Goal: Communication & Community: Answer question/provide support

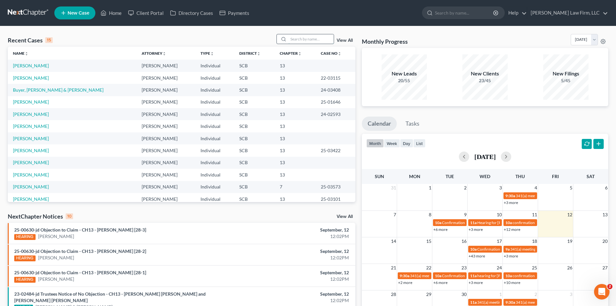
click at [305, 43] on input "search" at bounding box center [311, 38] width 45 height 9
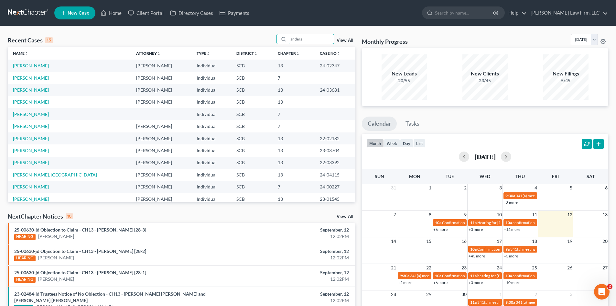
type input "anders"
click at [34, 79] on link "[PERSON_NAME]" at bounding box center [31, 77] width 36 height 5
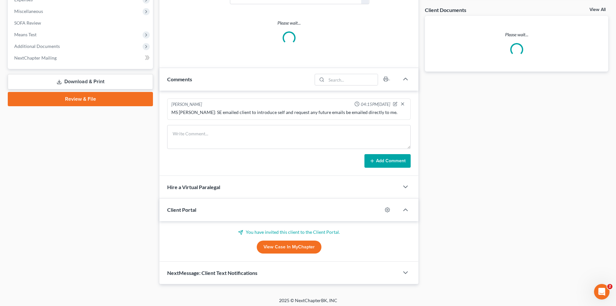
scroll to position [239, 0]
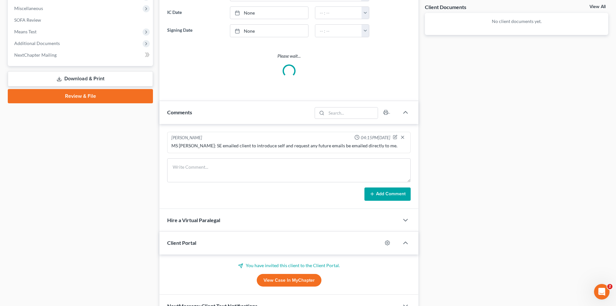
select select "0"
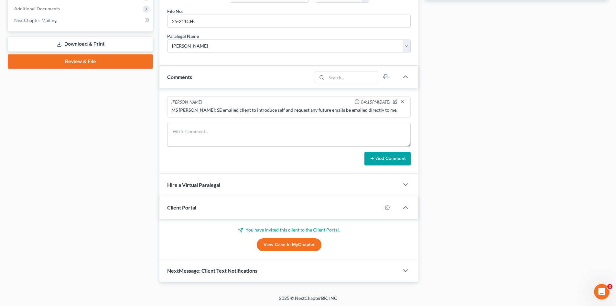
scroll to position [275, 0]
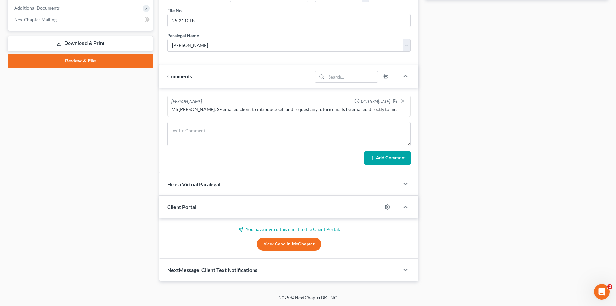
click at [234, 273] on div "NextMessage: Client Text Notifications" at bounding box center [279, 269] width 240 height 22
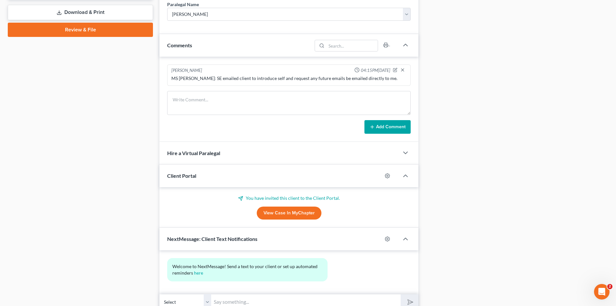
scroll to position [334, 0]
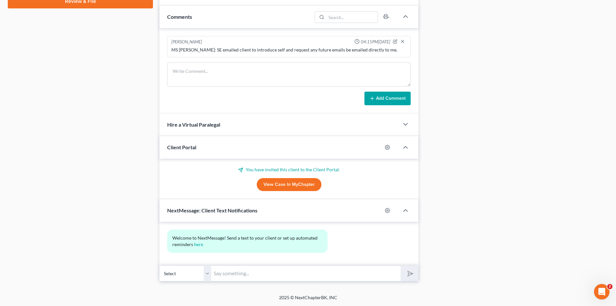
click at [228, 272] on input "text" at bounding box center [306, 273] width 190 height 16
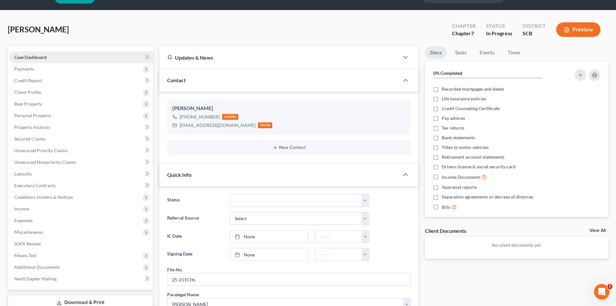
scroll to position [0, 0]
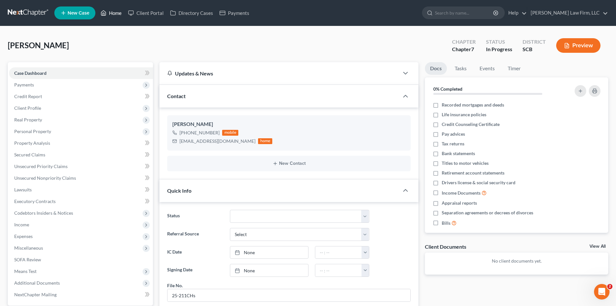
click at [112, 16] on link "Home" at bounding box center [110, 13] width 27 height 12
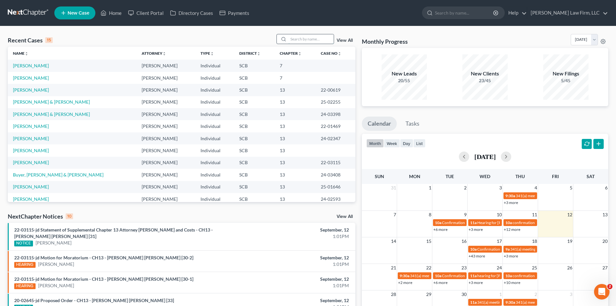
click at [293, 37] on input "search" at bounding box center [311, 38] width 45 height 9
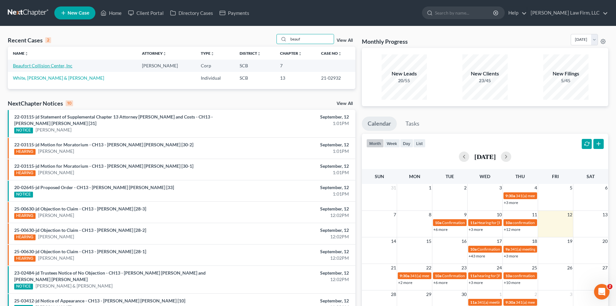
type input "beauf"
click at [37, 64] on link "Beaufort Collision Center, Inc" at bounding box center [43, 65] width 60 height 5
select select "4"
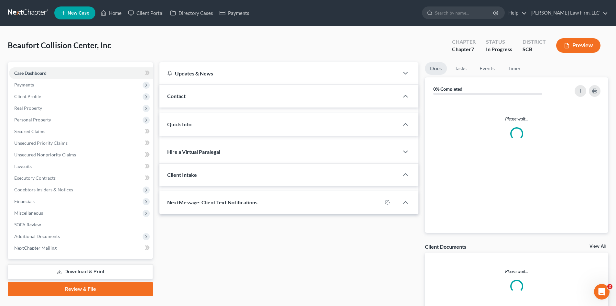
select select "0"
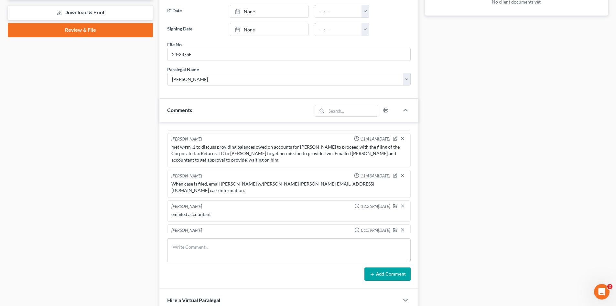
scroll to position [532, 0]
click at [270, 243] on textarea at bounding box center [289, 250] width 244 height 24
drag, startPoint x: 270, startPoint y: 242, endPoint x: 432, endPoint y: 321, distance: 180.4
click at [432, 305] on html "Home New Case Client Portal Directory Cases Payments [PERSON_NAME] Law Firm, LL…" at bounding box center [308, 138] width 616 height 794
type textarea "2024 corporate returns received."
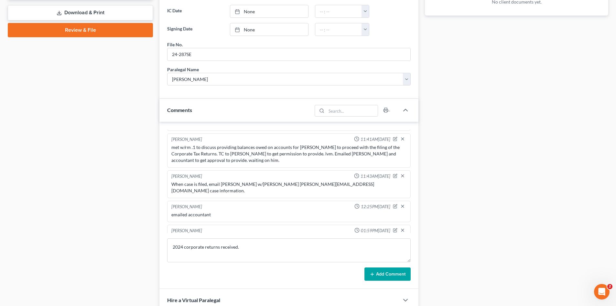
click at [401, 270] on button "Add Comment" at bounding box center [388, 274] width 46 height 14
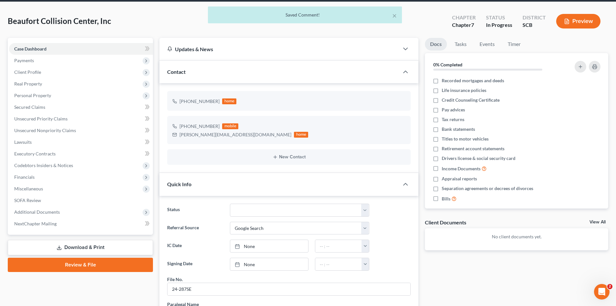
scroll to position [0, 0]
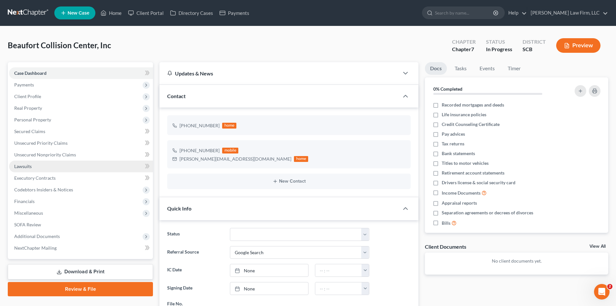
drag, startPoint x: 22, startPoint y: 166, endPoint x: 26, endPoint y: 166, distance: 3.6
click at [22, 166] on span "Lawsuits" at bounding box center [22, 165] width 17 height 5
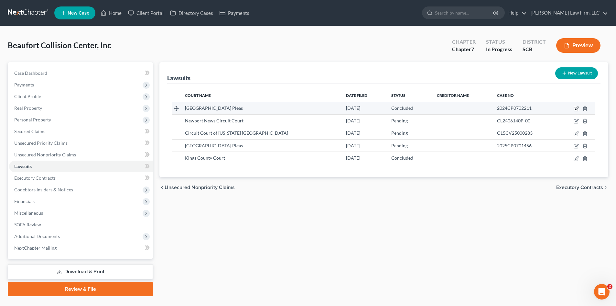
click at [577, 109] on icon "button" at bounding box center [576, 108] width 5 height 5
select select "42"
select select "2"
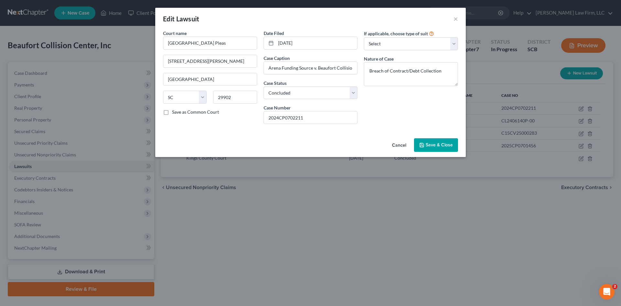
click at [399, 143] on button "Cancel" at bounding box center [399, 145] width 25 height 13
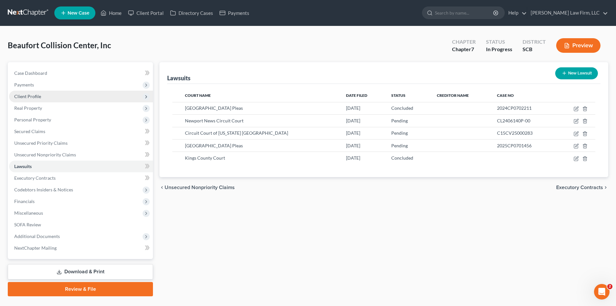
click at [23, 95] on span "Client Profile" at bounding box center [27, 95] width 27 height 5
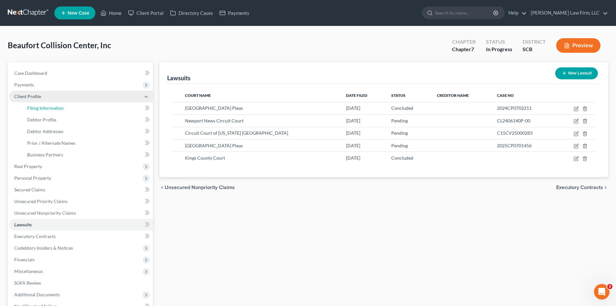
drag, startPoint x: 31, startPoint y: 105, endPoint x: 32, endPoint y: 96, distance: 9.8
click at [31, 105] on span "Filing Information" at bounding box center [45, 107] width 37 height 5
select select "3"
select select "1"
select select "0"
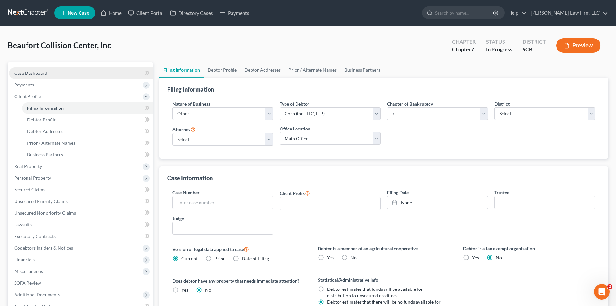
click at [29, 72] on span "Case Dashboard" at bounding box center [30, 72] width 33 height 5
select select "4"
select select "0"
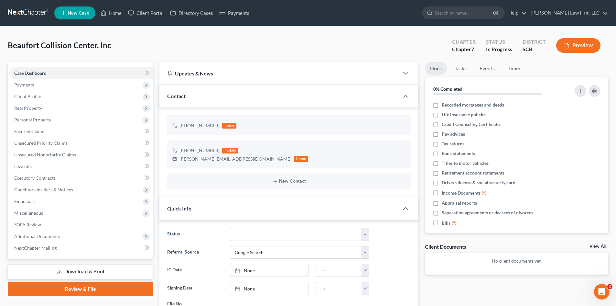
scroll to position [556, 0]
click at [111, 14] on link "Home" at bounding box center [110, 13] width 27 height 12
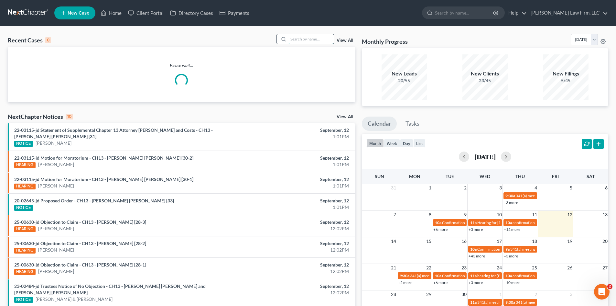
click at [308, 42] on input "search" at bounding box center [311, 38] width 45 height 9
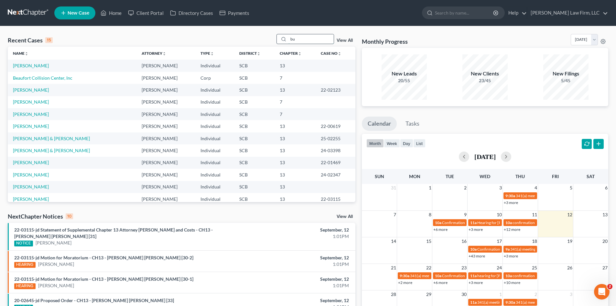
type input "b"
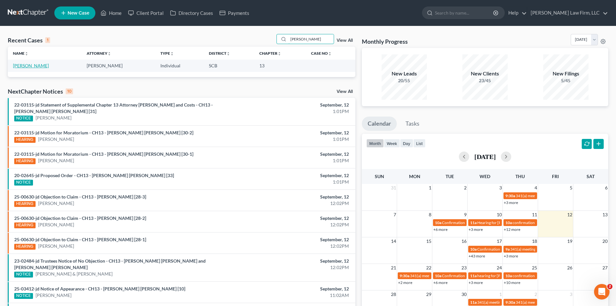
type input "[PERSON_NAME]"
click at [44, 67] on link "[PERSON_NAME]" at bounding box center [31, 65] width 36 height 5
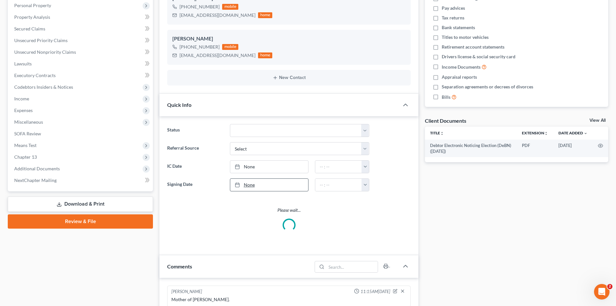
select select "0"
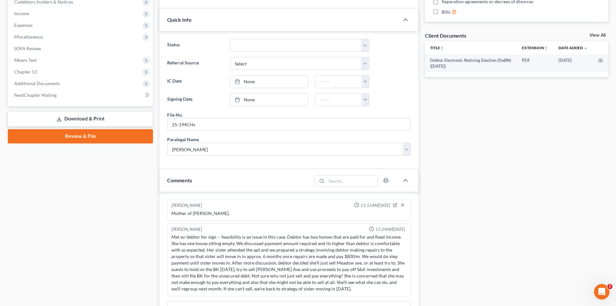
scroll to position [226, 0]
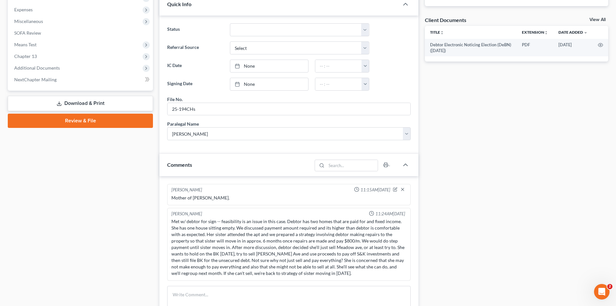
click at [363, 235] on div "Met w/ debtor for sign -- feasibility is an issue in this case. Debtor has two …" at bounding box center [288, 247] width 235 height 58
drag, startPoint x: 197, startPoint y: 242, endPoint x: 332, endPoint y: 243, distance: 135.2
click at [332, 243] on div "Met w/ debtor for sign -- feasibility is an issue in this case. Debtor has two …" at bounding box center [288, 247] width 235 height 58
click at [335, 242] on div "Met w/ debtor for sign -- feasibility is an issue in this case. Debtor has two …" at bounding box center [288, 247] width 235 height 58
drag, startPoint x: 335, startPoint y: 241, endPoint x: 201, endPoint y: 247, distance: 135.0
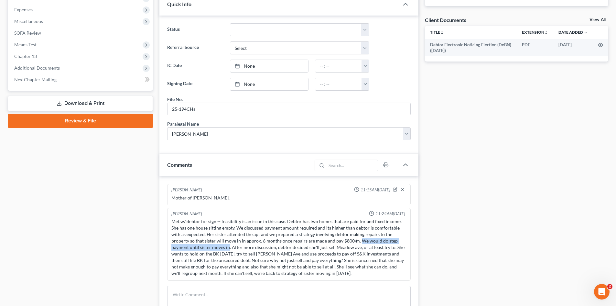
click at [201, 247] on div "Met w/ debtor for sign -- feasibility is an issue in this case. Debtor has two …" at bounding box center [288, 247] width 235 height 58
click at [234, 245] on div "Met w/ debtor for sign -- feasibility is an issue in this case. Debtor has two …" at bounding box center [288, 247] width 235 height 58
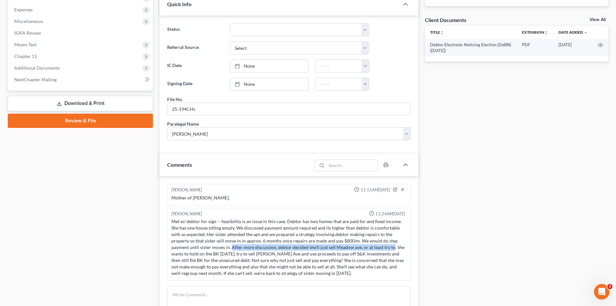
drag, startPoint x: 203, startPoint y: 248, endPoint x: 364, endPoint y: 248, distance: 160.8
click at [364, 248] on div "Met w/ debtor for sign -- feasibility is an issue in this case. Debtor has two …" at bounding box center [288, 247] width 235 height 58
click at [373, 241] on div "Met w/ debtor for sign -- feasibility is an issue in this case. Debtor has two …" at bounding box center [288, 247] width 235 height 58
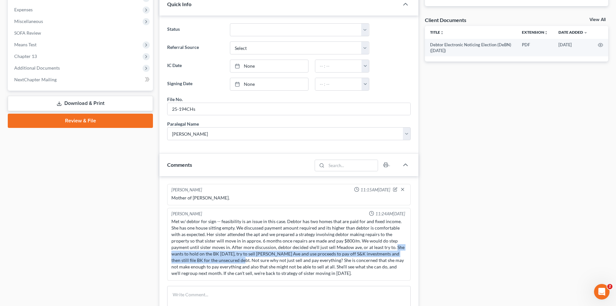
drag, startPoint x: 365, startPoint y: 248, endPoint x: 212, endPoint y: 262, distance: 154.0
click at [212, 262] on div "Met w/ debtor for sign -- feasibility is an issue in this case. Debtor has two …" at bounding box center [288, 247] width 235 height 58
click at [218, 255] on div "Met w/ debtor for sign -- feasibility is an issue in this case. Debtor has two …" at bounding box center [288, 247] width 235 height 58
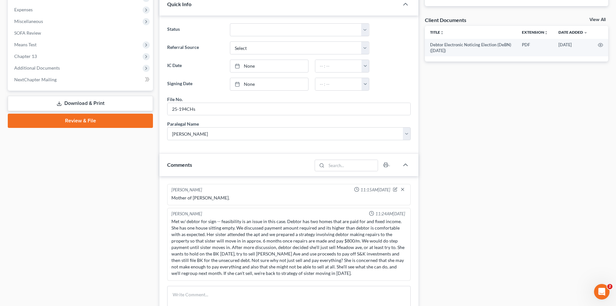
click at [296, 248] on div "Met w/ debtor for sign -- feasibility is an issue in this case. Debtor has two …" at bounding box center [288, 247] width 235 height 58
drag, startPoint x: 202, startPoint y: 261, endPoint x: 384, endPoint y: 258, distance: 182.2
click at [401, 261] on div "Met w/ debtor for sign -- feasibility is an issue in this case. Debtor has two …" at bounding box center [288, 247] width 235 height 58
click at [228, 260] on div "Met w/ debtor for sign -- feasibility is an issue in this case. Debtor has two …" at bounding box center [288, 247] width 235 height 58
drag, startPoint x: 206, startPoint y: 267, endPoint x: 344, endPoint y: 267, distance: 138.5
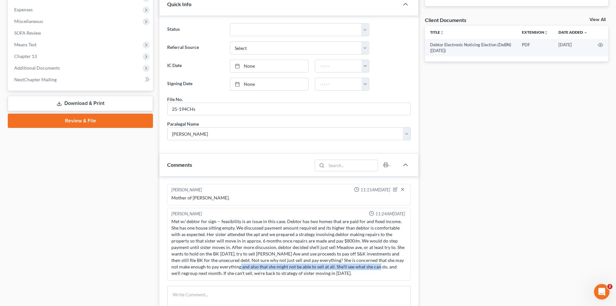
click at [344, 267] on div "Met w/ debtor for sign -- feasibility is an issue in this case. Debtor has two …" at bounding box center [288, 247] width 235 height 58
click at [235, 261] on div "Met w/ debtor for sign -- feasibility is an issue in this case. Debtor has two …" at bounding box center [288, 247] width 235 height 58
click at [211, 296] on textarea at bounding box center [289, 298] width 244 height 24
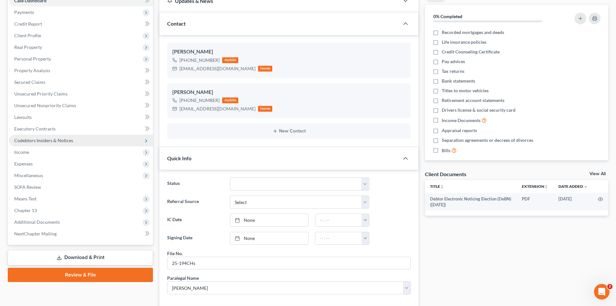
scroll to position [0, 0]
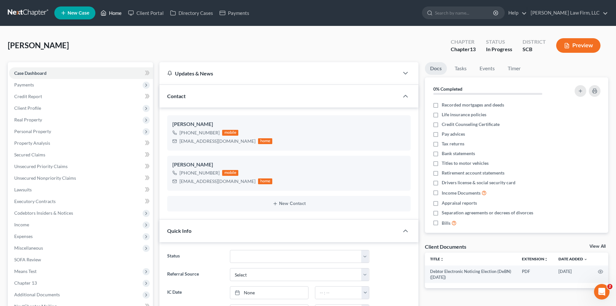
drag, startPoint x: 123, startPoint y: 13, endPoint x: 292, endPoint y: 23, distance: 170.1
click at [123, 13] on link "Home" at bounding box center [110, 13] width 27 height 12
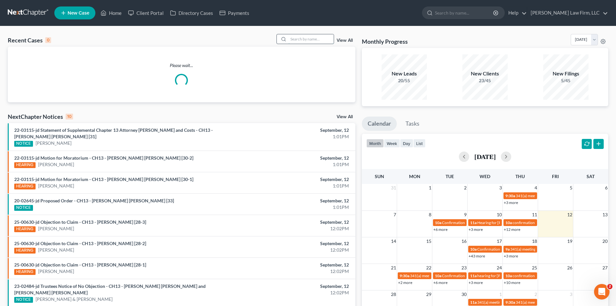
click at [294, 40] on input "search" at bounding box center [311, 38] width 45 height 9
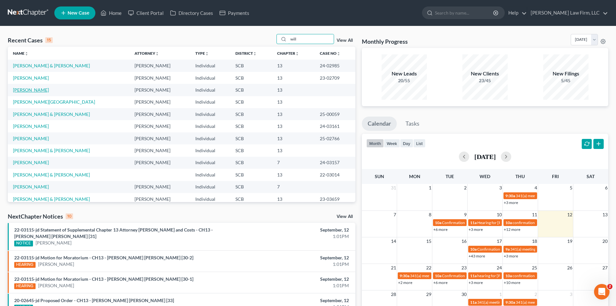
type input "will"
click at [45, 91] on link "[PERSON_NAME]" at bounding box center [31, 89] width 36 height 5
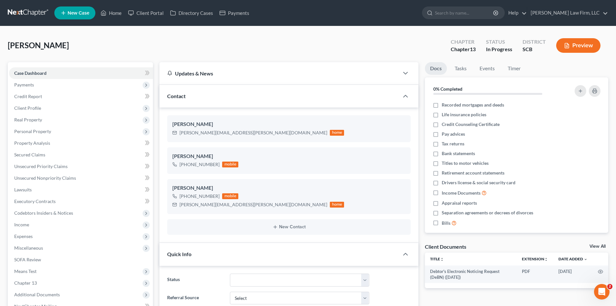
select select "0"
click at [113, 12] on link "Home" at bounding box center [110, 13] width 27 height 12
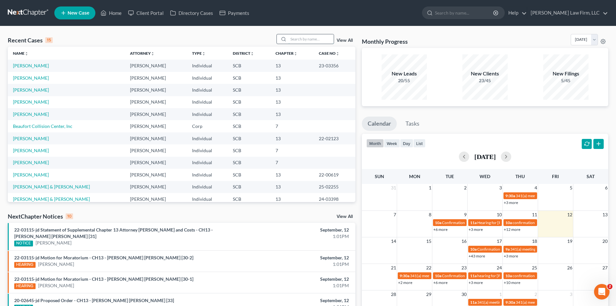
click at [323, 42] on input "search" at bounding box center [311, 38] width 45 height 9
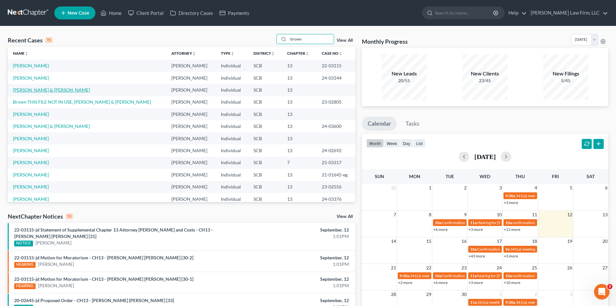
type input "brown"
click at [47, 90] on link "[PERSON_NAME] & [PERSON_NAME]" at bounding box center [51, 89] width 77 height 5
select select "1"
select select "0"
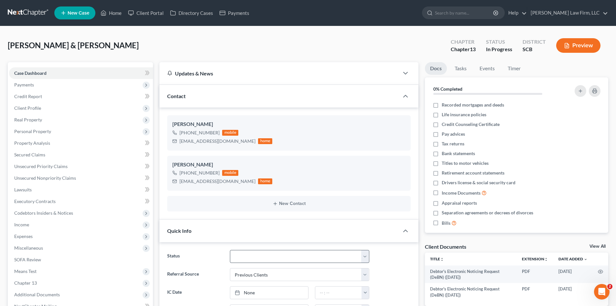
scroll to position [85, 0]
click at [33, 110] on span "Client Profile" at bounding box center [27, 107] width 27 height 5
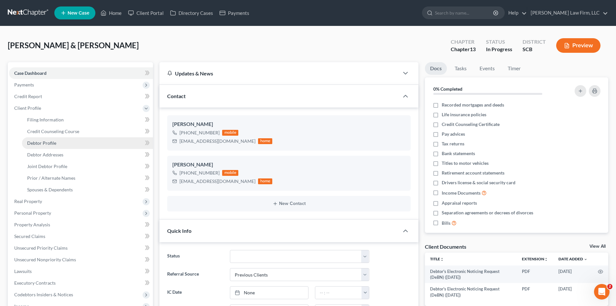
click at [54, 142] on span "Debtor Profile" at bounding box center [41, 142] width 29 height 5
select select "1"
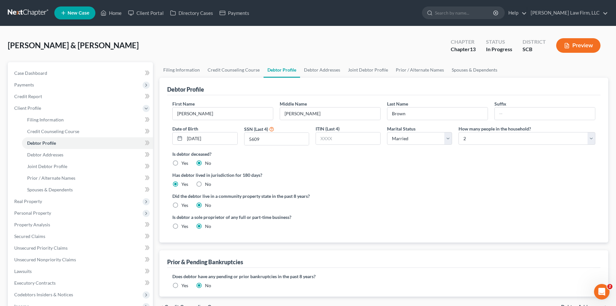
radio input "true"
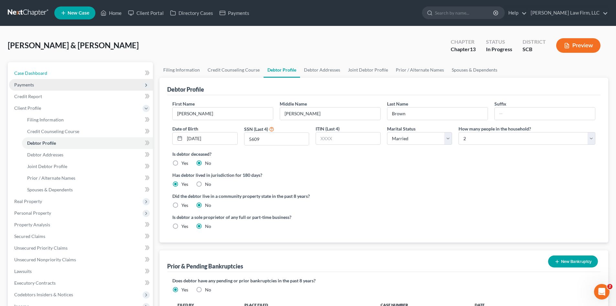
drag, startPoint x: 33, startPoint y: 72, endPoint x: 73, endPoint y: 81, distance: 41.2
click at [33, 72] on span "Case Dashboard" at bounding box center [30, 72] width 33 height 5
select select "3"
select select "1"
select select "0"
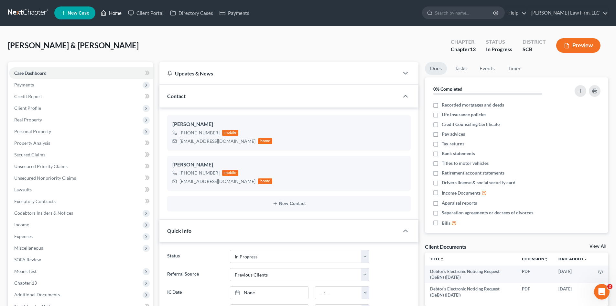
drag, startPoint x: 119, startPoint y: 14, endPoint x: 82, endPoint y: 32, distance: 41.5
click at [119, 13] on link "Home" at bounding box center [110, 13] width 27 height 12
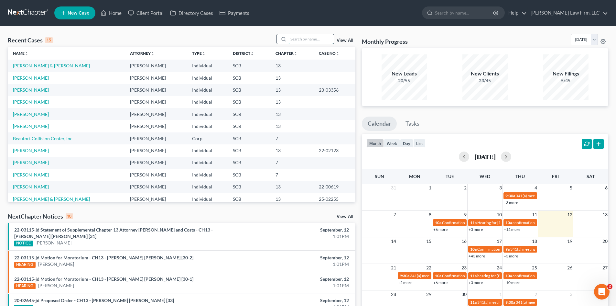
click at [308, 37] on input "search" at bounding box center [311, 38] width 45 height 9
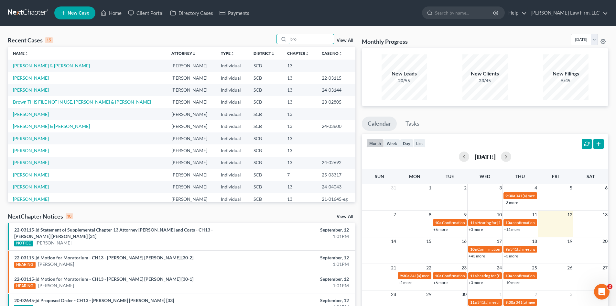
type input "bro"
click at [58, 101] on link "Brown THIS FILE NOT IN USE, [PERSON_NAME] & [PERSON_NAME]" at bounding box center [82, 101] width 138 height 5
select select "1"
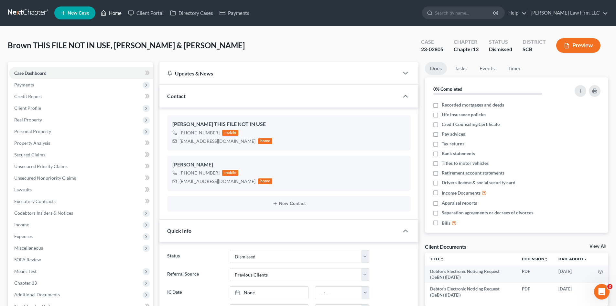
click at [114, 17] on link "Home" at bounding box center [110, 13] width 27 height 12
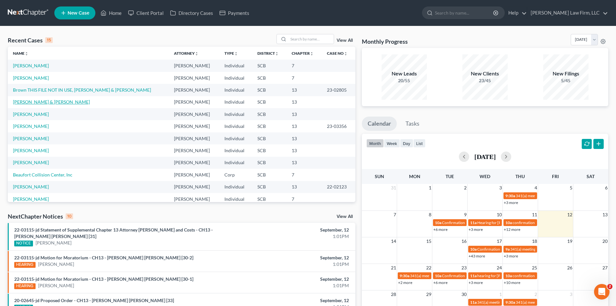
click at [51, 100] on link "[PERSON_NAME] & [PERSON_NAME]" at bounding box center [51, 101] width 77 height 5
select select "3"
select select "1"
select select "0"
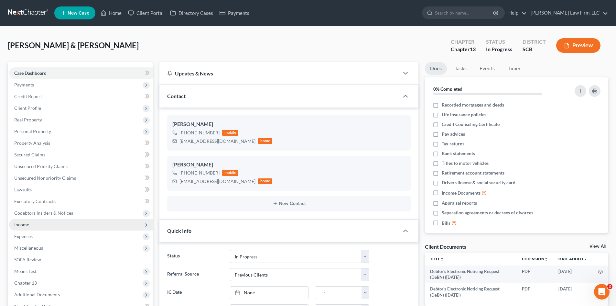
scroll to position [85, 0]
click at [23, 223] on span "Income" at bounding box center [21, 224] width 15 height 5
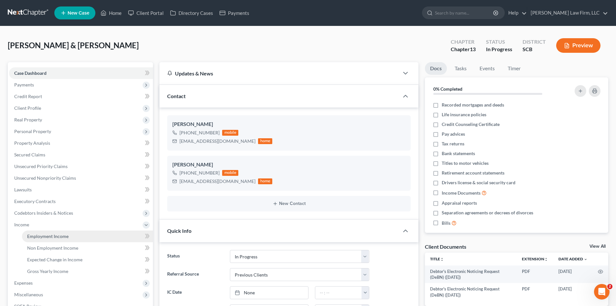
click at [32, 237] on span "Employment Income" at bounding box center [47, 235] width 41 height 5
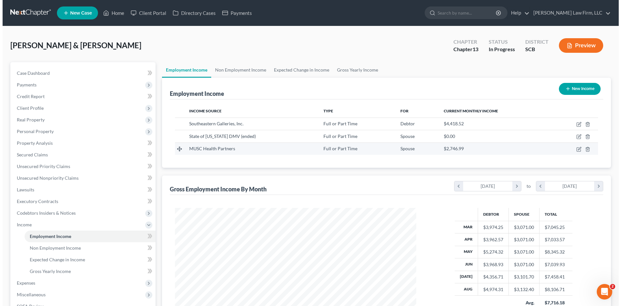
scroll to position [121, 254]
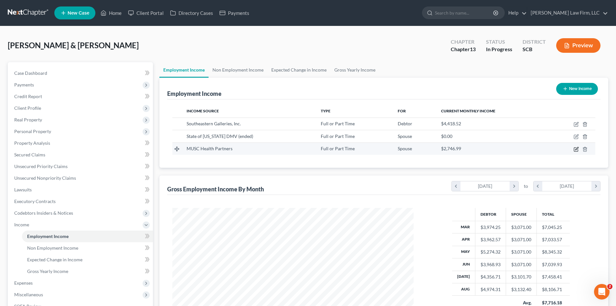
click at [576, 150] on icon "button" at bounding box center [576, 149] width 5 height 5
select select "0"
select select "42"
select select "2"
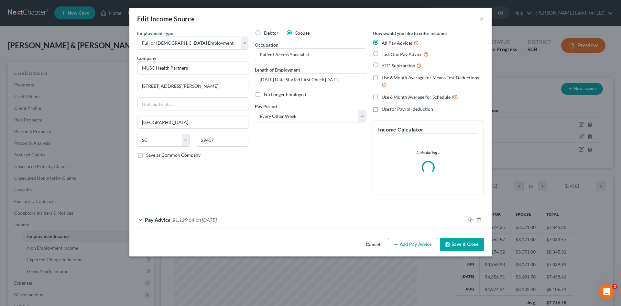
scroll to position [122, 257]
click at [240, 217] on div "Pay Advice $1,129.64 on [DATE]" at bounding box center [297, 219] width 336 height 17
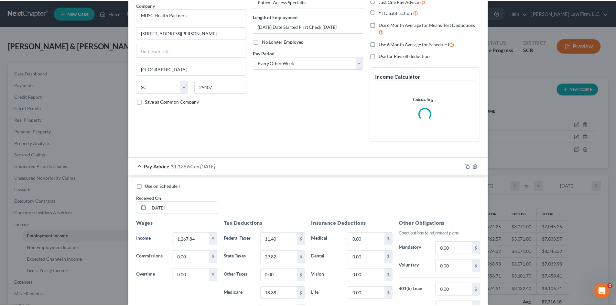
scroll to position [0, 0]
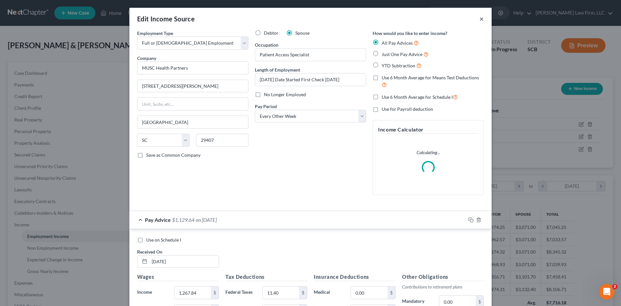
click at [480, 22] on button "×" at bounding box center [481, 19] width 5 height 8
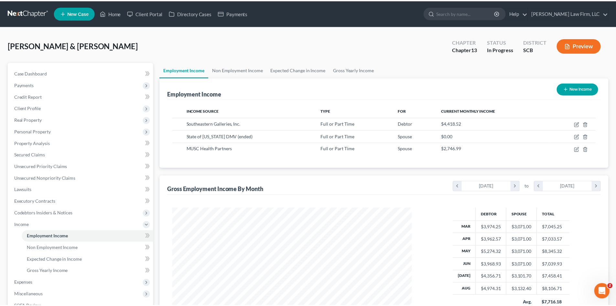
scroll to position [323405, 323271]
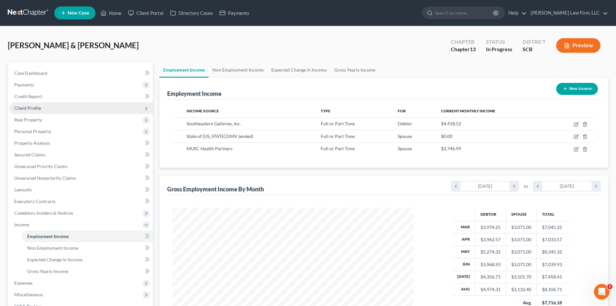
click at [33, 110] on span "Client Profile" at bounding box center [27, 107] width 27 height 5
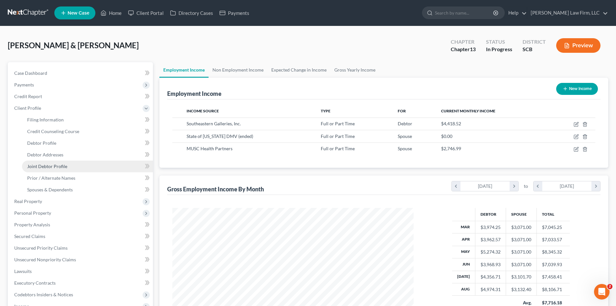
click at [50, 165] on span "Joint Debtor Profile" at bounding box center [47, 165] width 40 height 5
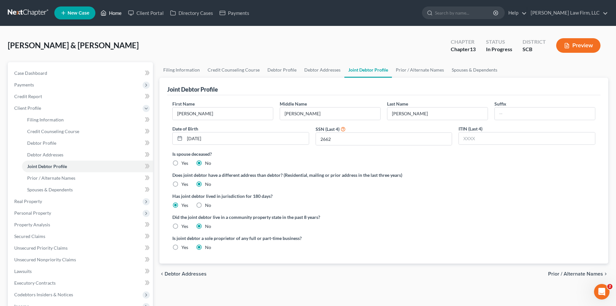
drag, startPoint x: 111, startPoint y: 13, endPoint x: 114, endPoint y: 13, distance: 3.3
click at [111, 13] on link "Home" at bounding box center [110, 13] width 27 height 12
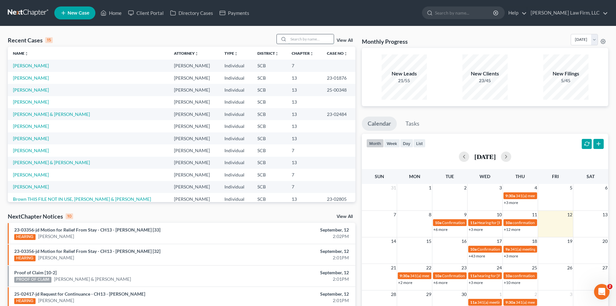
click at [316, 41] on input "search" at bounding box center [311, 38] width 45 height 9
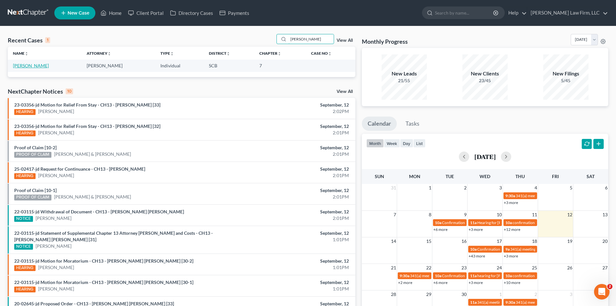
type input "[PERSON_NAME]"
click at [32, 67] on link "[PERSON_NAME]" at bounding box center [31, 65] width 36 height 5
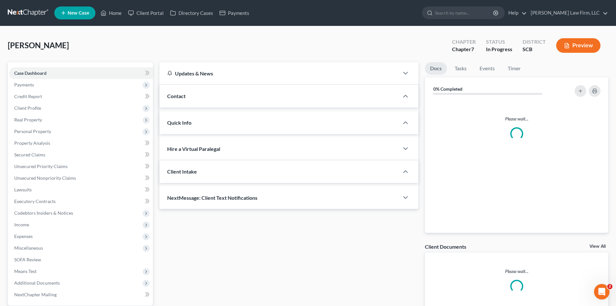
select select "0"
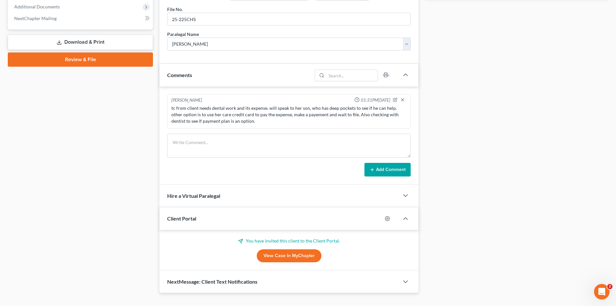
scroll to position [288, 0]
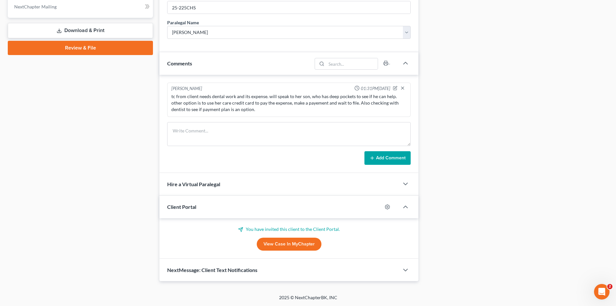
click at [208, 267] on span "NextMessage: Client Text Notifications" at bounding box center [212, 270] width 90 height 6
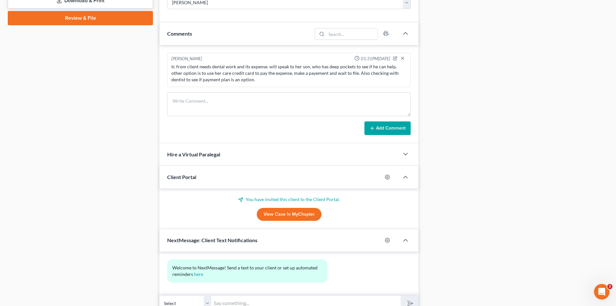
scroll to position [347, 0]
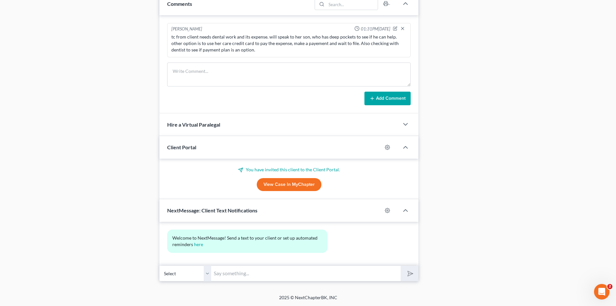
click at [251, 278] on input "text" at bounding box center [306, 273] width 190 height 16
type input "Hey [PERSON_NAME], I got your message. No need to even think about that anymore…"
click at [401, 266] on button "submit" at bounding box center [410, 273] width 18 height 15
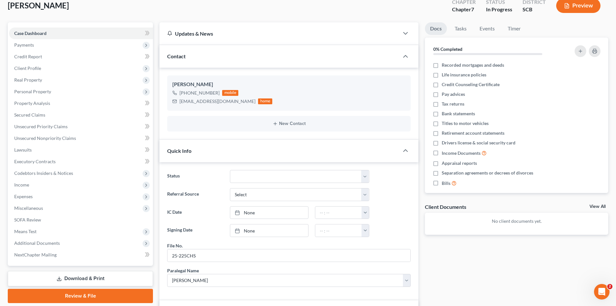
scroll to position [0, 0]
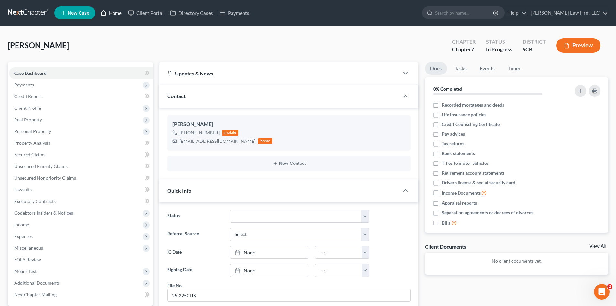
click at [118, 13] on link "Home" at bounding box center [110, 13] width 27 height 12
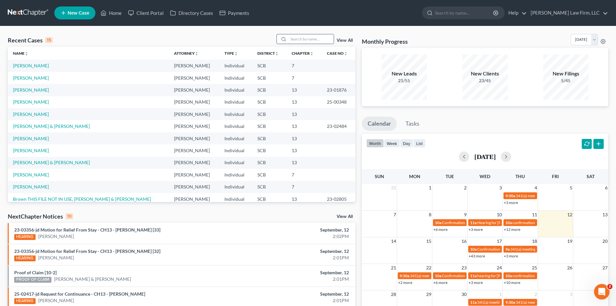
click at [304, 43] on input "search" at bounding box center [311, 38] width 45 height 9
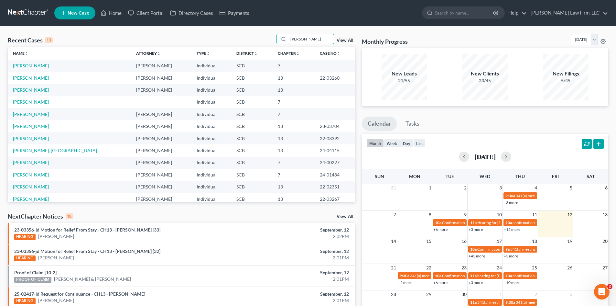
type input "[PERSON_NAME]"
click at [33, 64] on link "[PERSON_NAME]" at bounding box center [31, 65] width 36 height 5
select select "3"
select select "0"
